Goal: Book appointment/travel/reservation

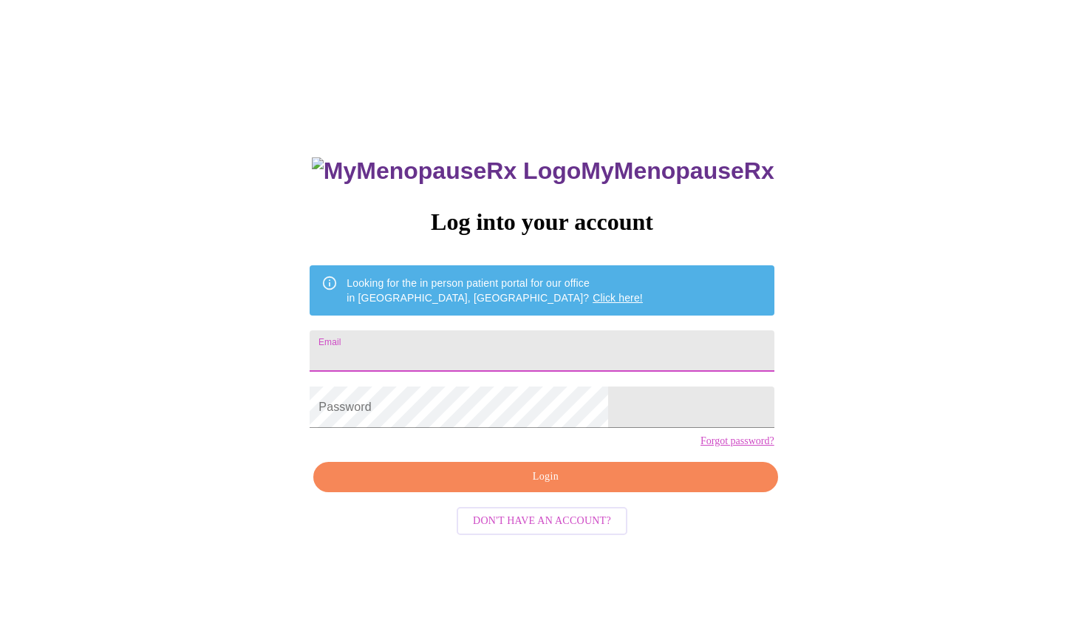
click at [450, 353] on input "Email" at bounding box center [542, 350] width 464 height 41
type input "[EMAIL_ADDRESS][DOMAIN_NAME]"
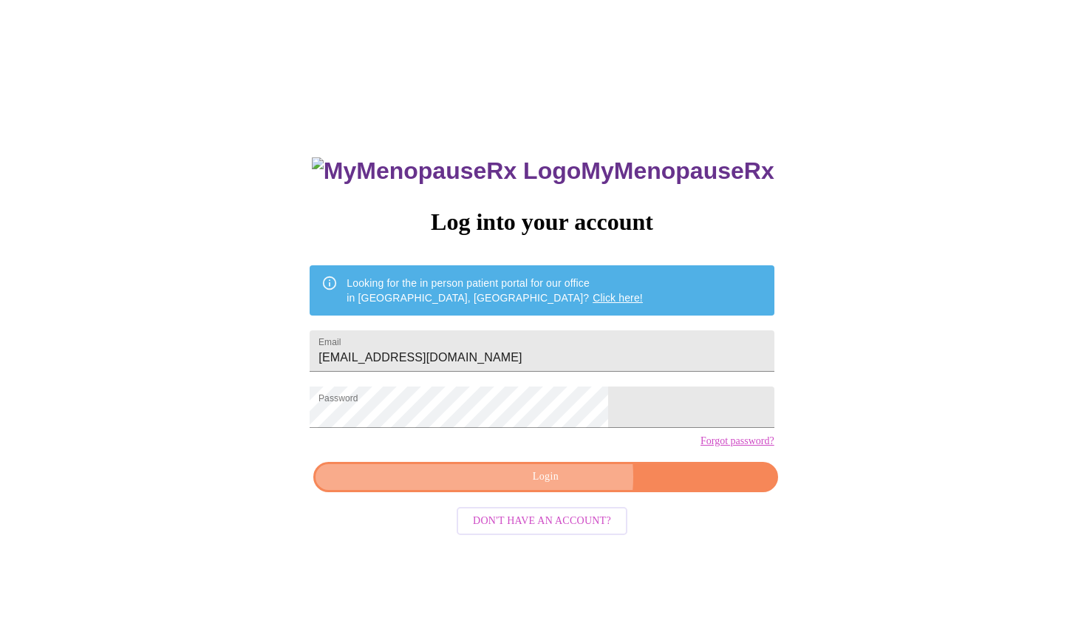
click at [557, 486] on span "Login" at bounding box center [545, 477] width 430 height 18
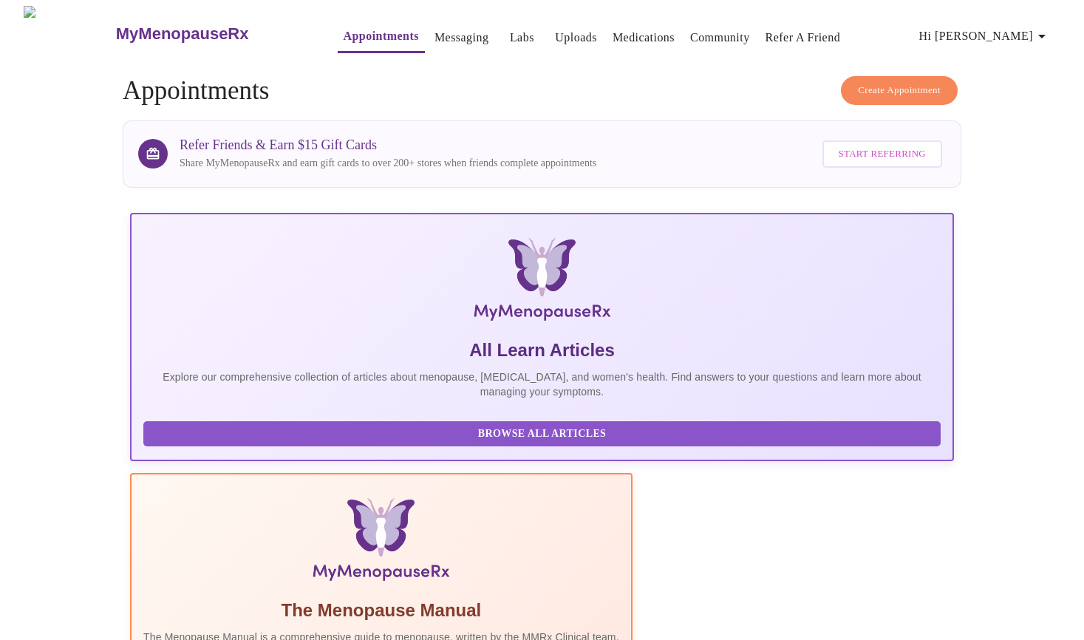
click at [893, 82] on span "Create Appointment" at bounding box center [899, 90] width 83 height 17
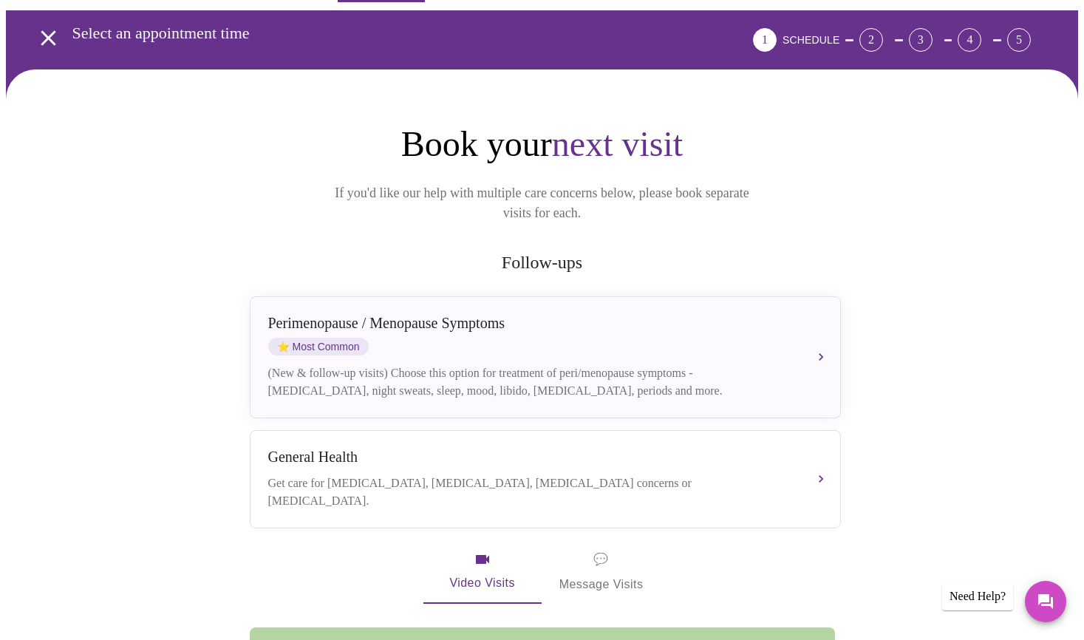
scroll to position [74, 0]
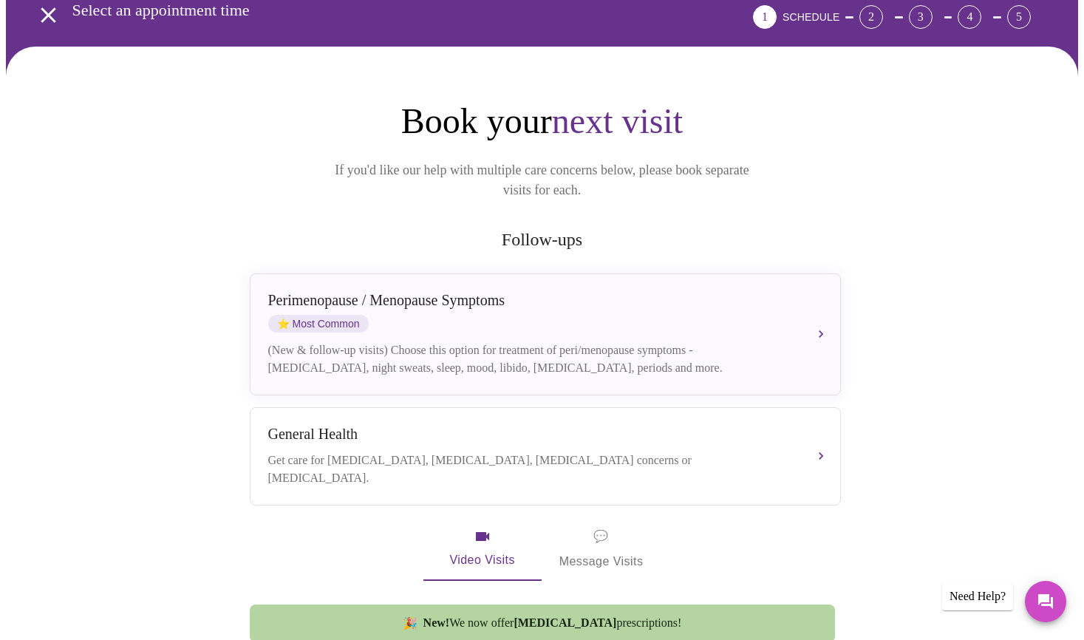
click at [663, 342] on div "(New & follow-up visits) Choose this option for treatment of peri/menopause sym…" at bounding box center [530, 359] width 525 height 35
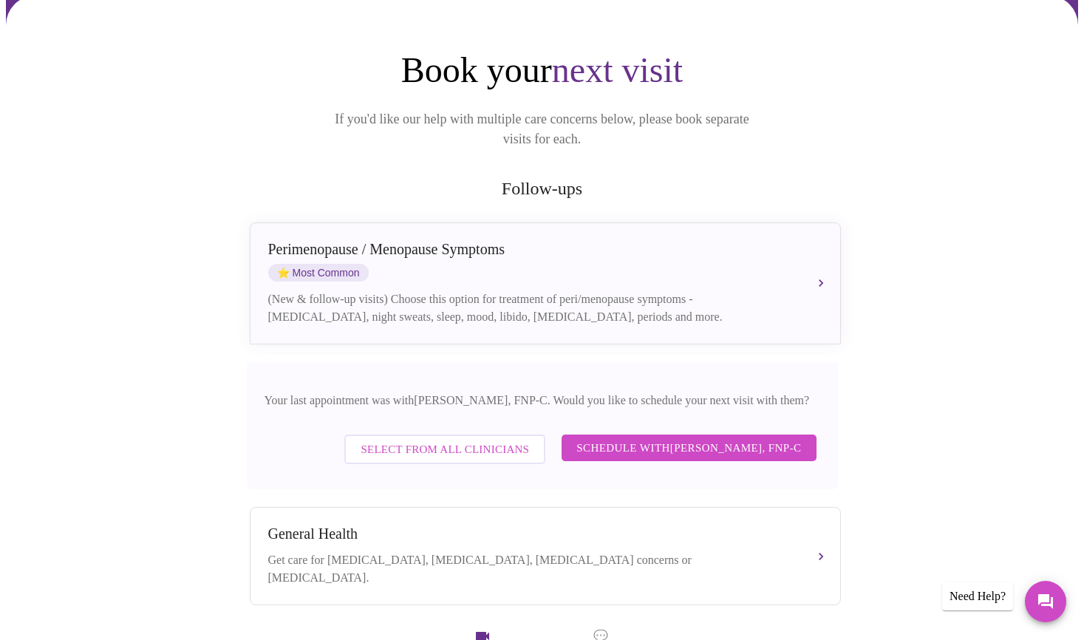
scroll to position [148, 0]
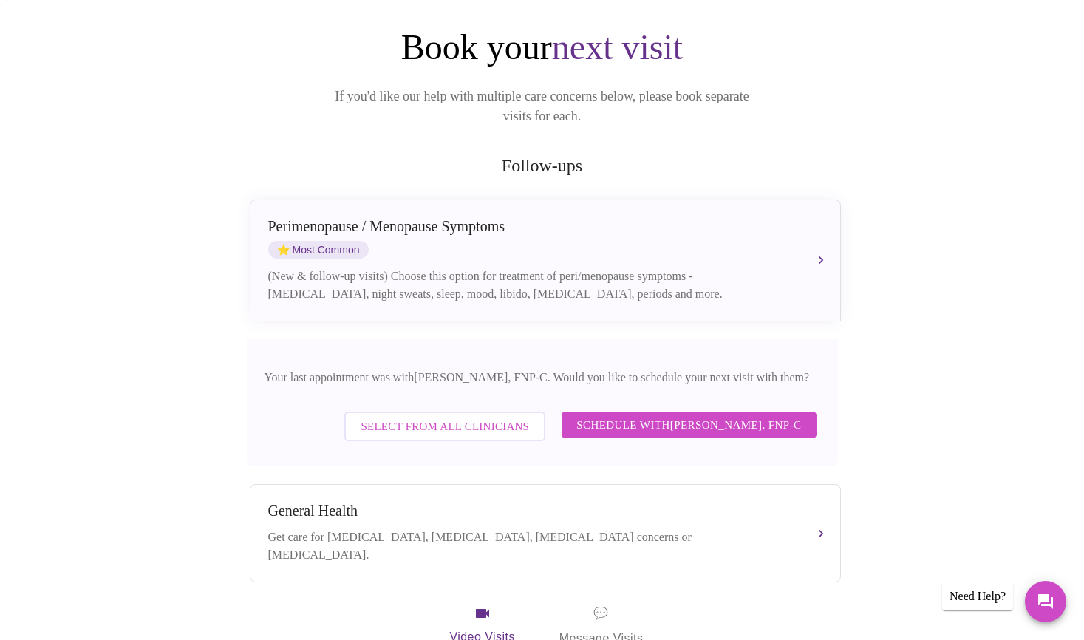
click at [682, 415] on span "Schedule with [PERSON_NAME], FNP-C" at bounding box center [689, 424] width 225 height 19
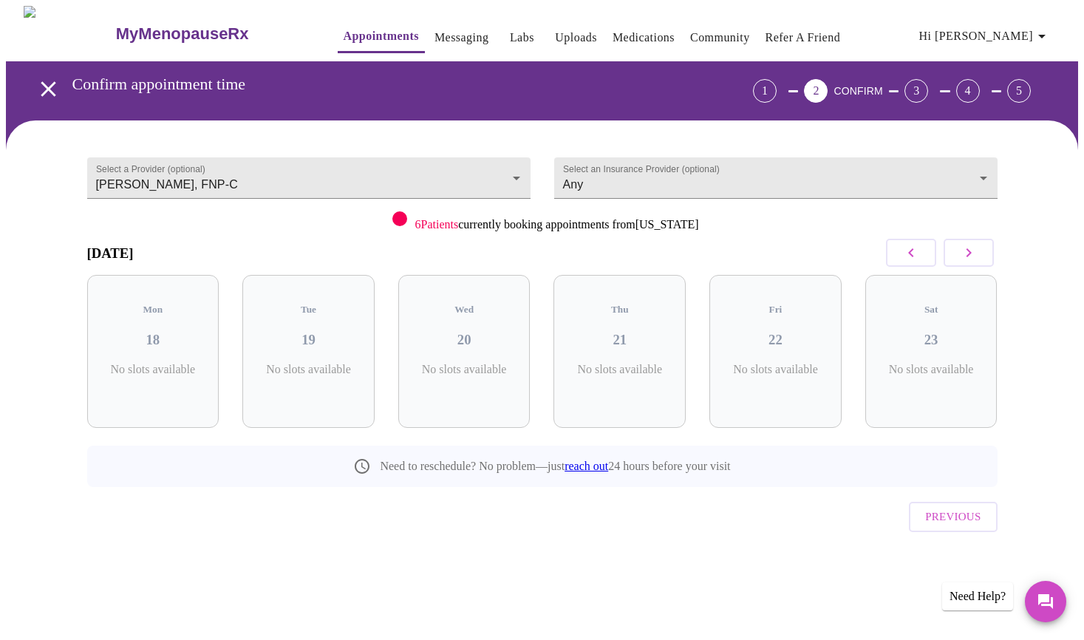
scroll to position [0, 0]
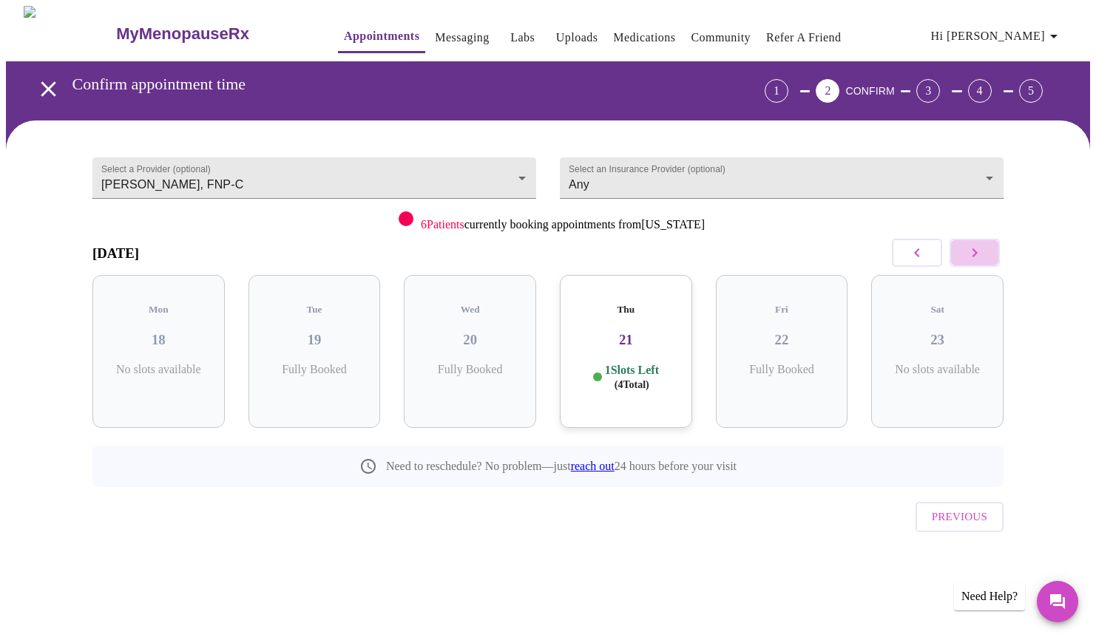
click at [983, 251] on button "button" at bounding box center [974, 253] width 50 height 28
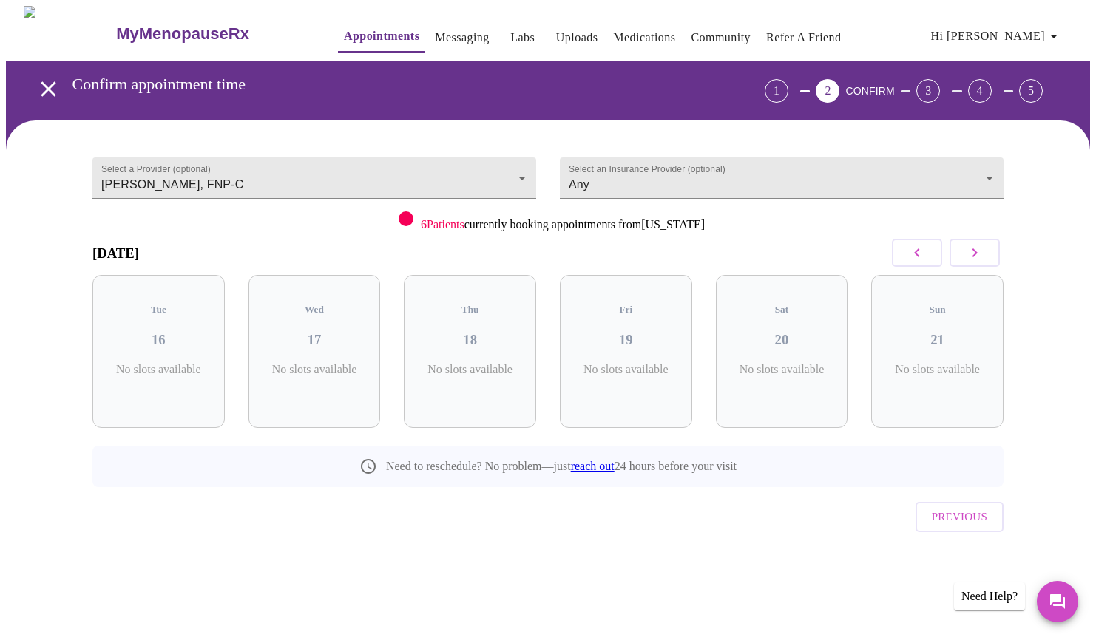
click at [982, 251] on icon "button" at bounding box center [974, 253] width 18 height 18
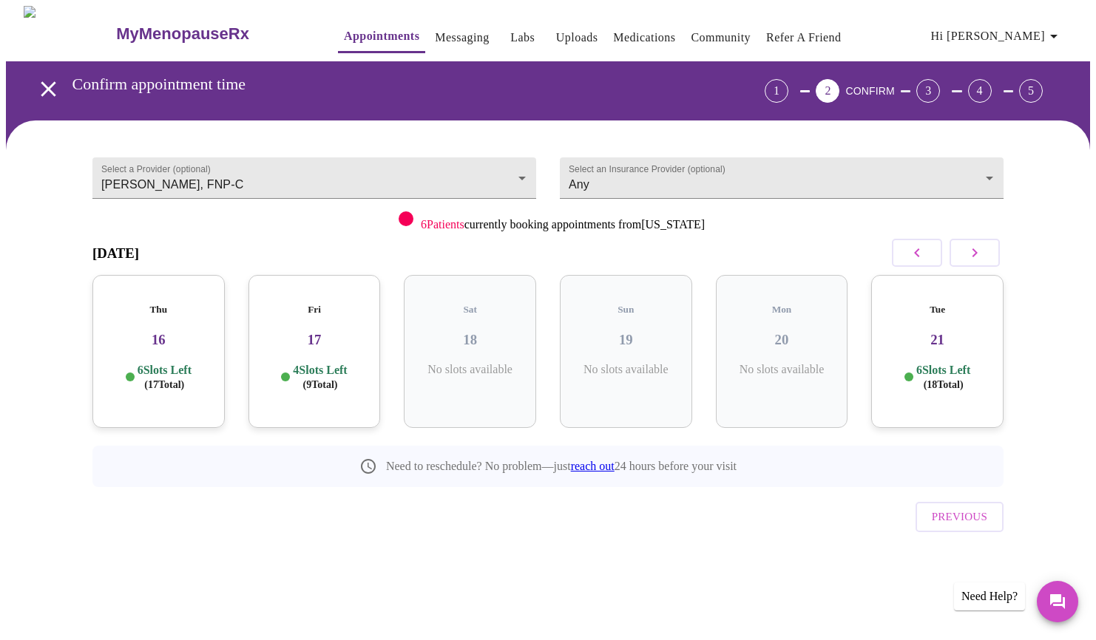
click at [908, 245] on icon "button" at bounding box center [917, 253] width 18 height 18
click at [928, 304] on h5 "Wed" at bounding box center [937, 310] width 109 height 12
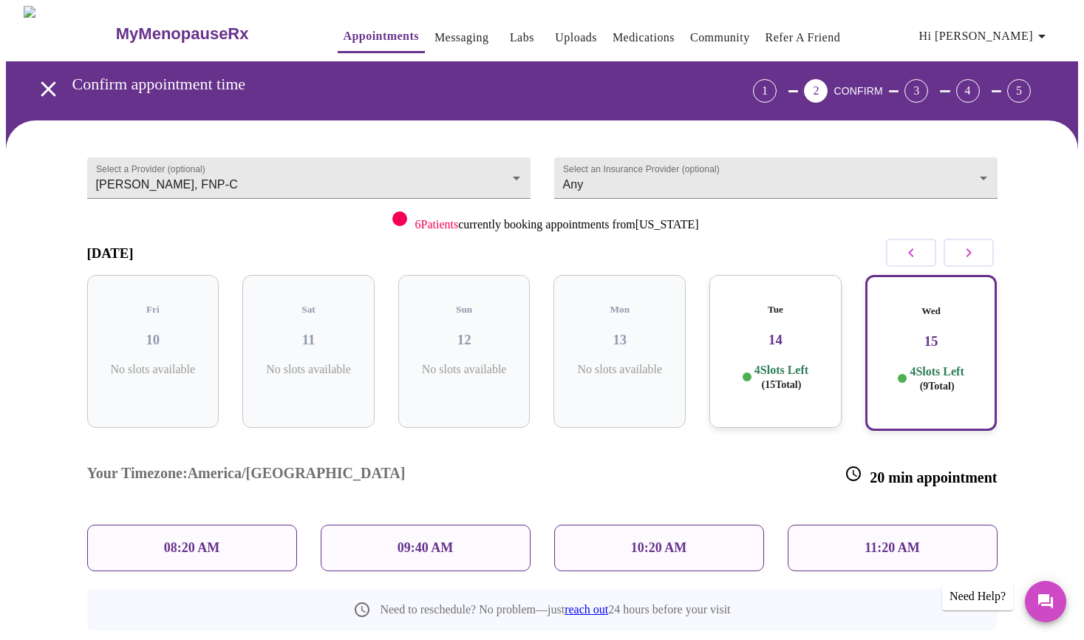
click at [429, 540] on p "09:40 AM" at bounding box center [426, 548] width 56 height 16
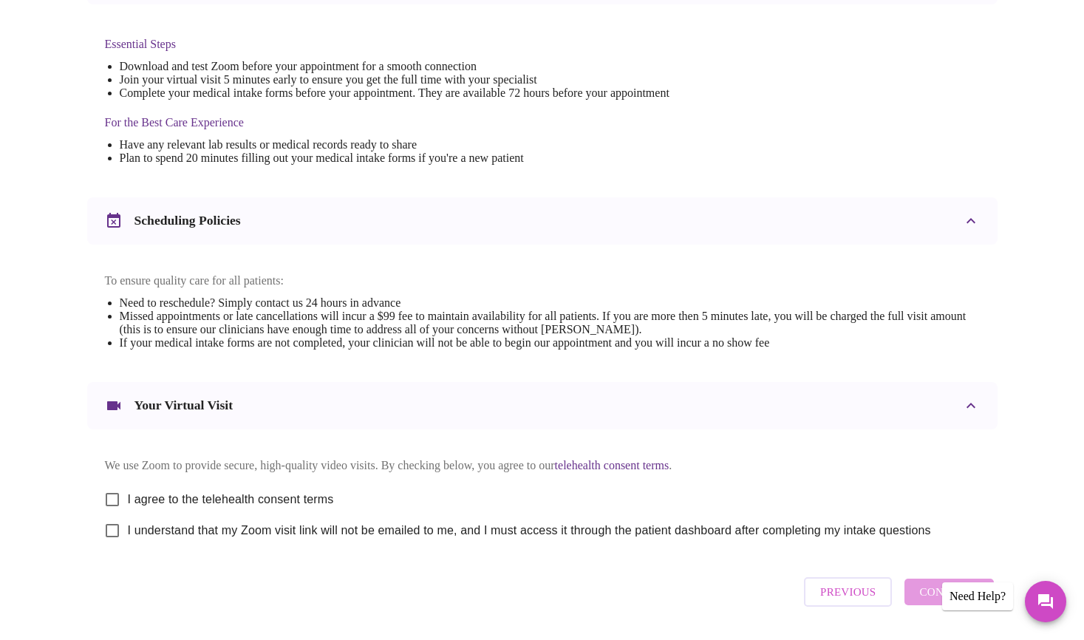
scroll to position [432, 0]
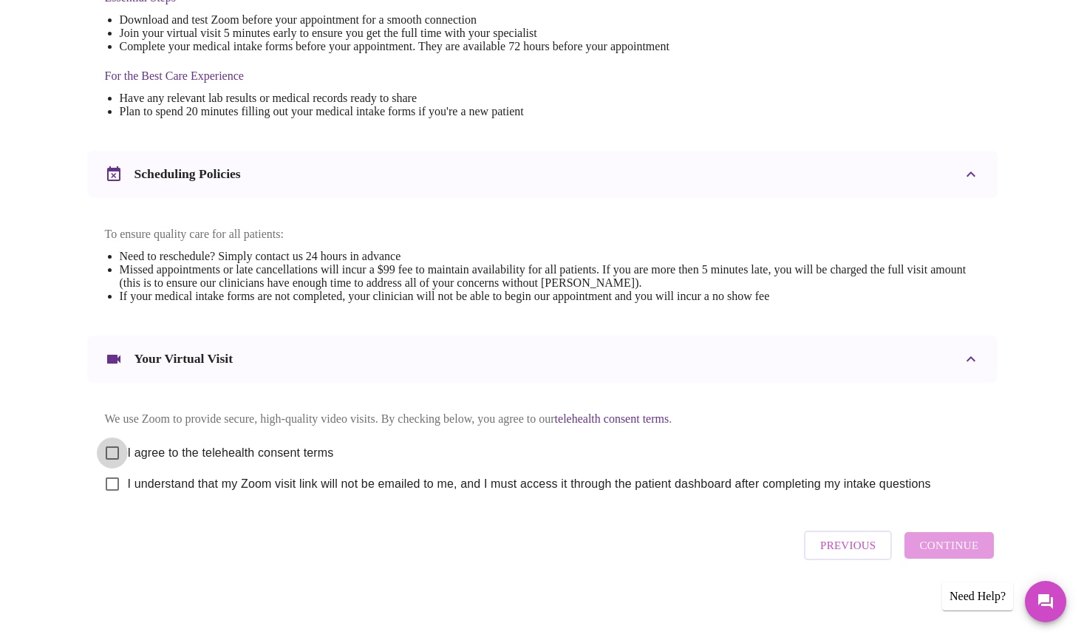
click at [115, 447] on input "I agree to the telehealth consent terms" at bounding box center [112, 453] width 31 height 31
checkbox input "true"
click at [117, 479] on input "I understand that my Zoom visit link will not be emailed to me, and I must acce…" at bounding box center [112, 484] width 31 height 31
checkbox input "true"
click at [971, 546] on span "Continue" at bounding box center [949, 545] width 59 height 19
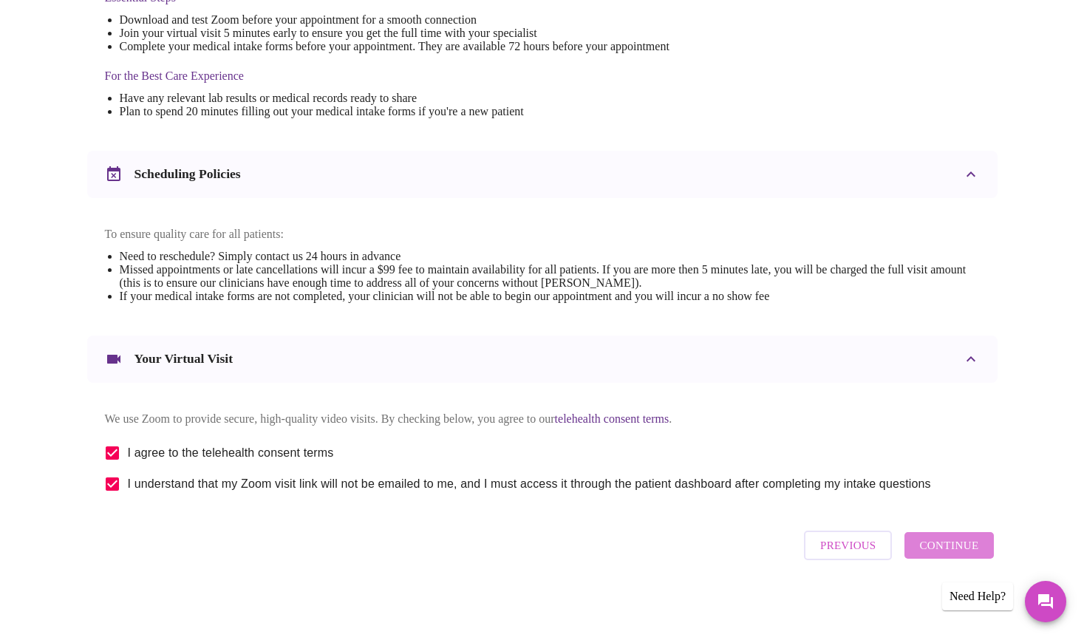
scroll to position [0, 0]
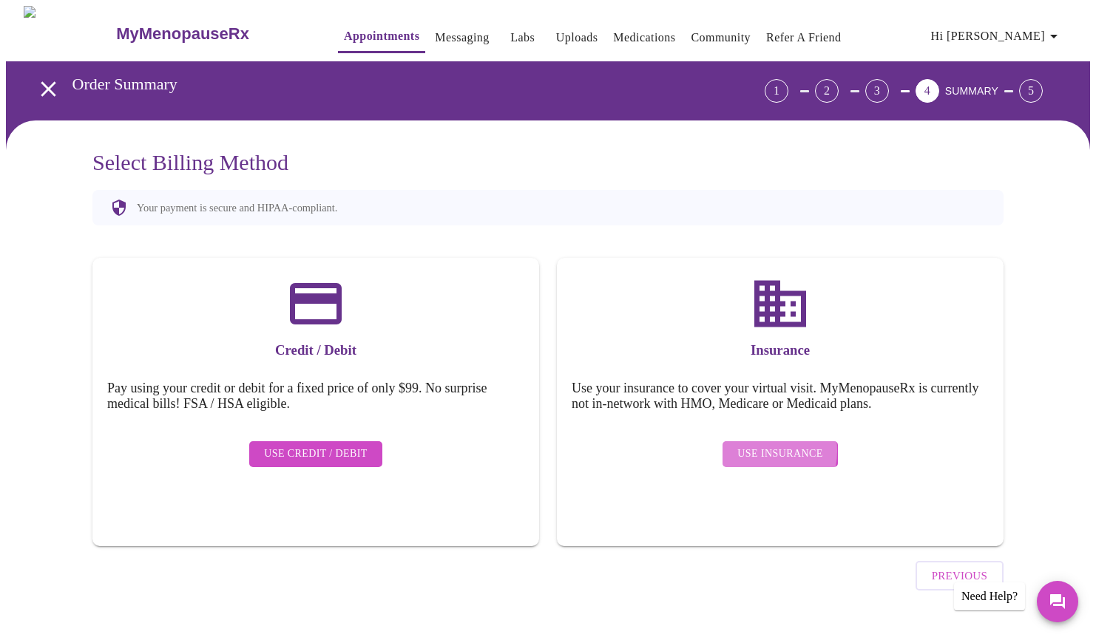
click at [768, 445] on span "Use Insurance" at bounding box center [779, 454] width 85 height 18
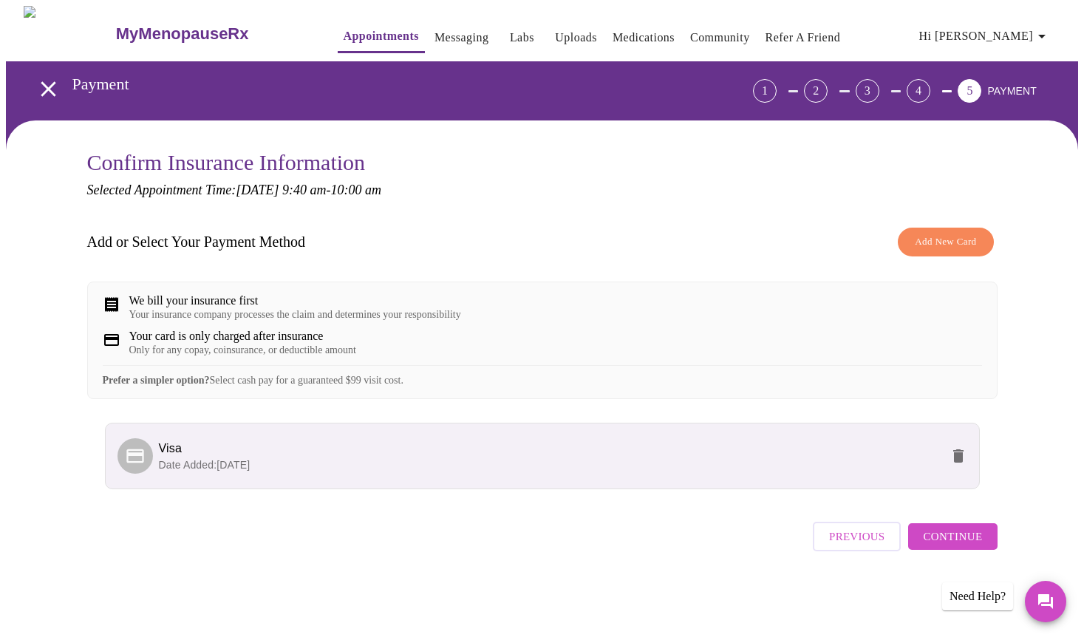
click at [965, 546] on span "Continue" at bounding box center [952, 536] width 59 height 19
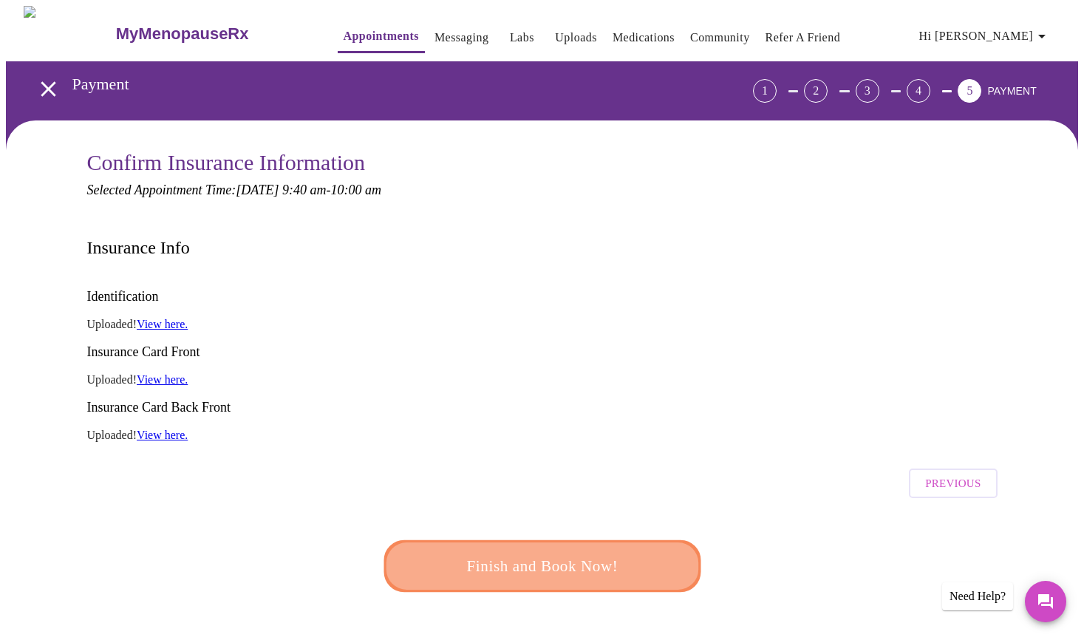
click at [569, 553] on span "Finish and Book Now!" at bounding box center [543, 566] width 274 height 27
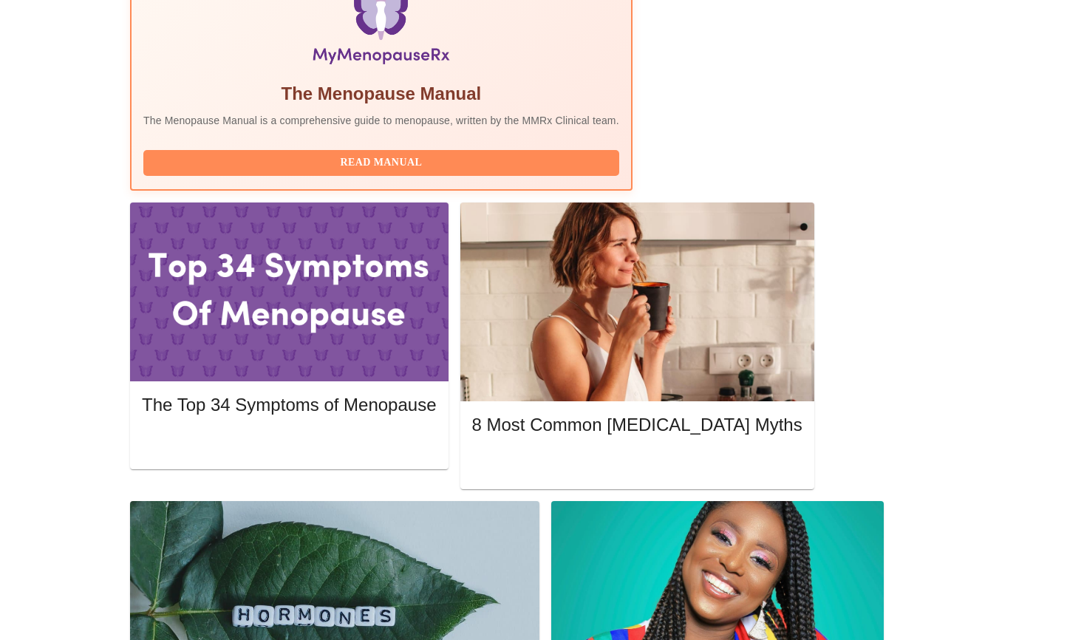
scroll to position [517, 0]
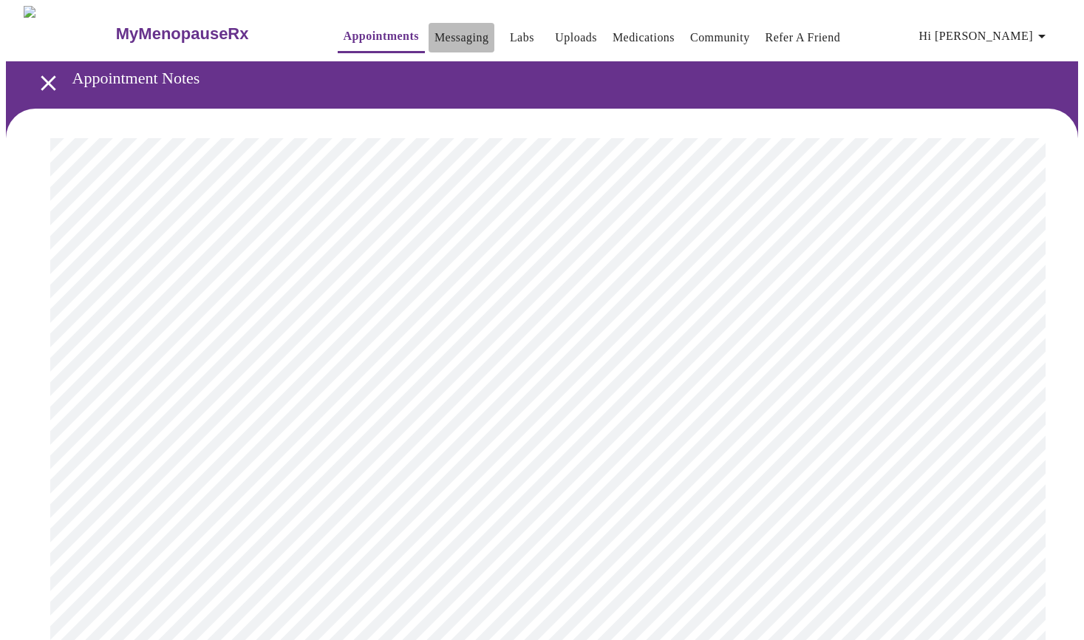
click at [451, 35] on link "Messaging" at bounding box center [462, 37] width 54 height 21
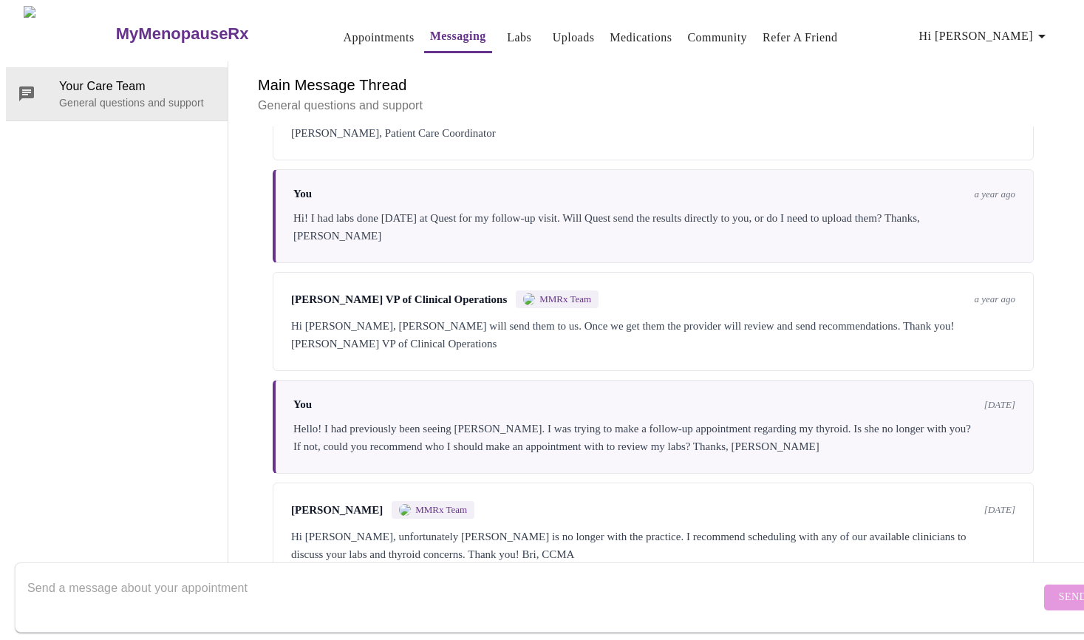
scroll to position [1220, 0]
click at [293, 577] on textarea "Send a message about your appointment" at bounding box center [533, 597] width 1013 height 47
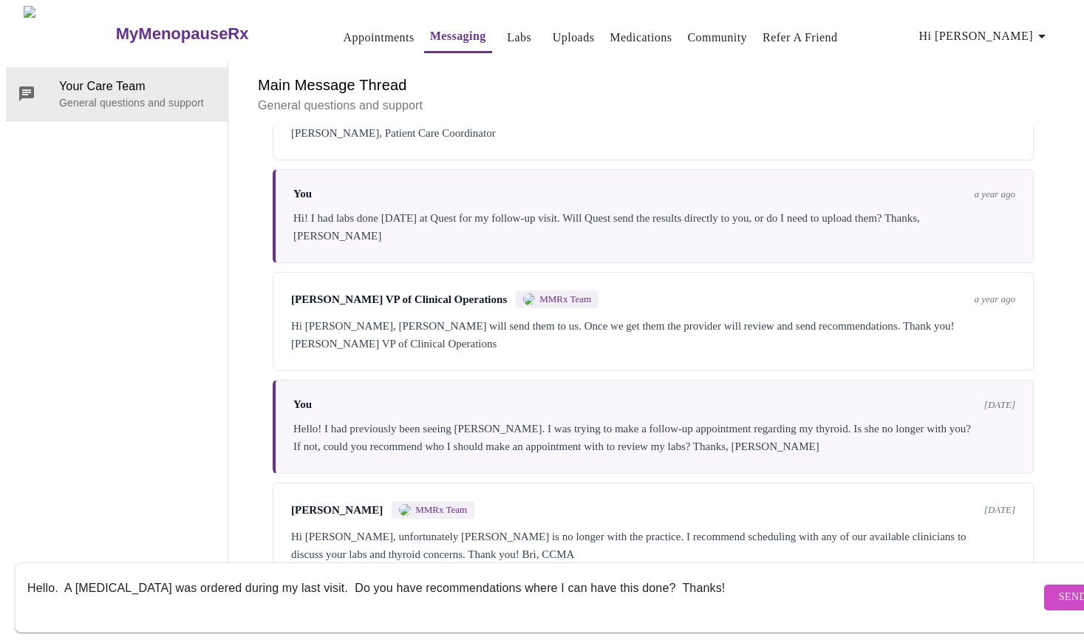
click at [60, 574] on textarea "Hello. A [MEDICAL_DATA] was ordered during my last visit. Do you have recommend…" at bounding box center [533, 597] width 1013 height 47
type textarea "Hello! A [MEDICAL_DATA] was ordered during my last visit. Do you have recommend…"
click at [1059, 588] on span "Send" at bounding box center [1073, 597] width 28 height 18
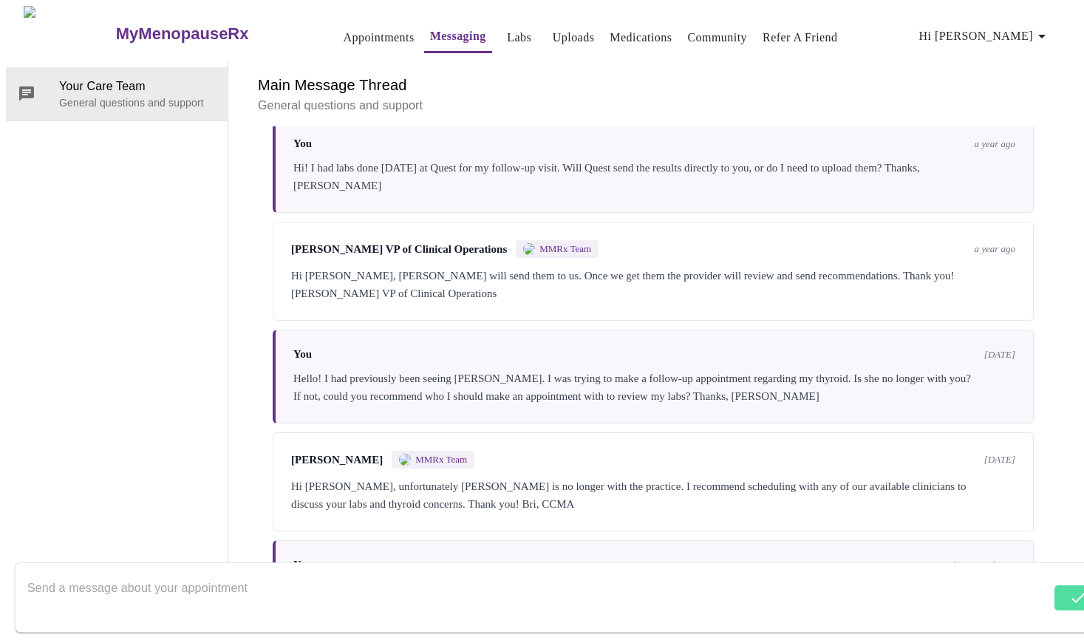
scroll to position [1309, 0]
